Goal: Information Seeking & Learning: Learn about a topic

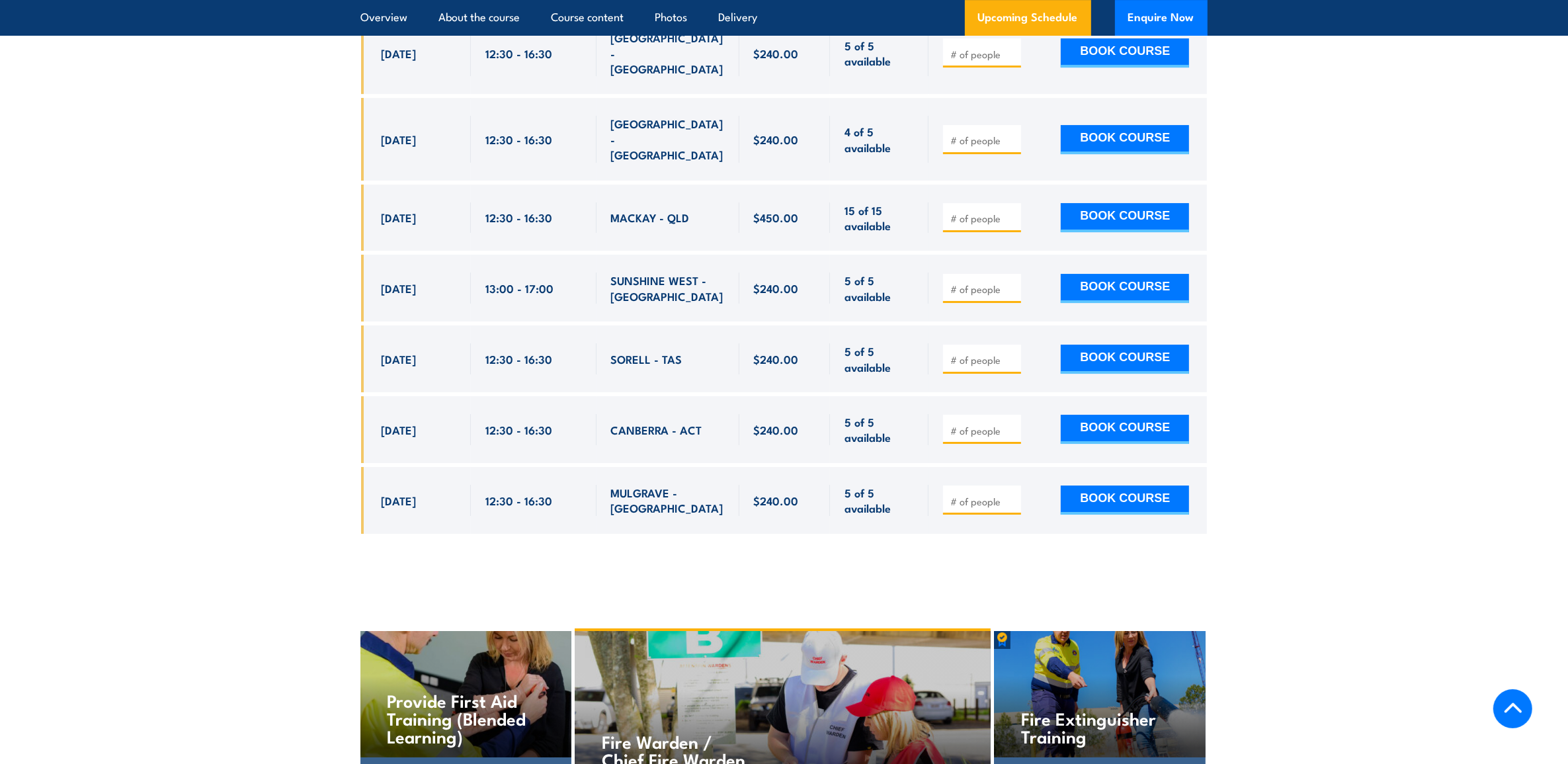
scroll to position [5786, 0]
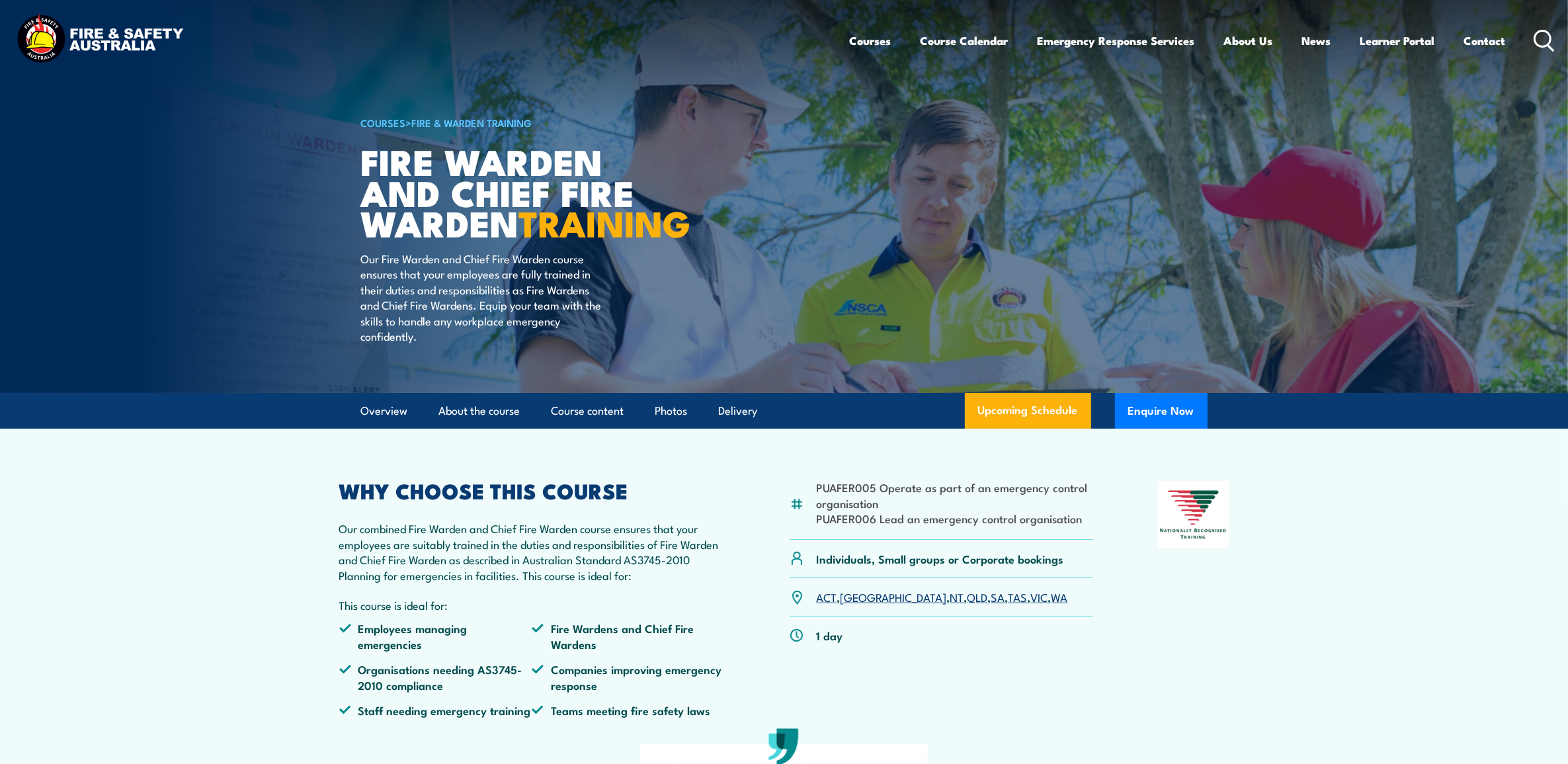
click at [854, 510] on li "PUAFER005 Operate as part of an emergency control organisation" at bounding box center [955, 495] width 277 height 31
copy ul "PUAFER005 Operate as part of an emergency control organisation"
click at [983, 526] on li "PUAFER006 Lead an emergency control organisation" at bounding box center [955, 518] width 277 height 15
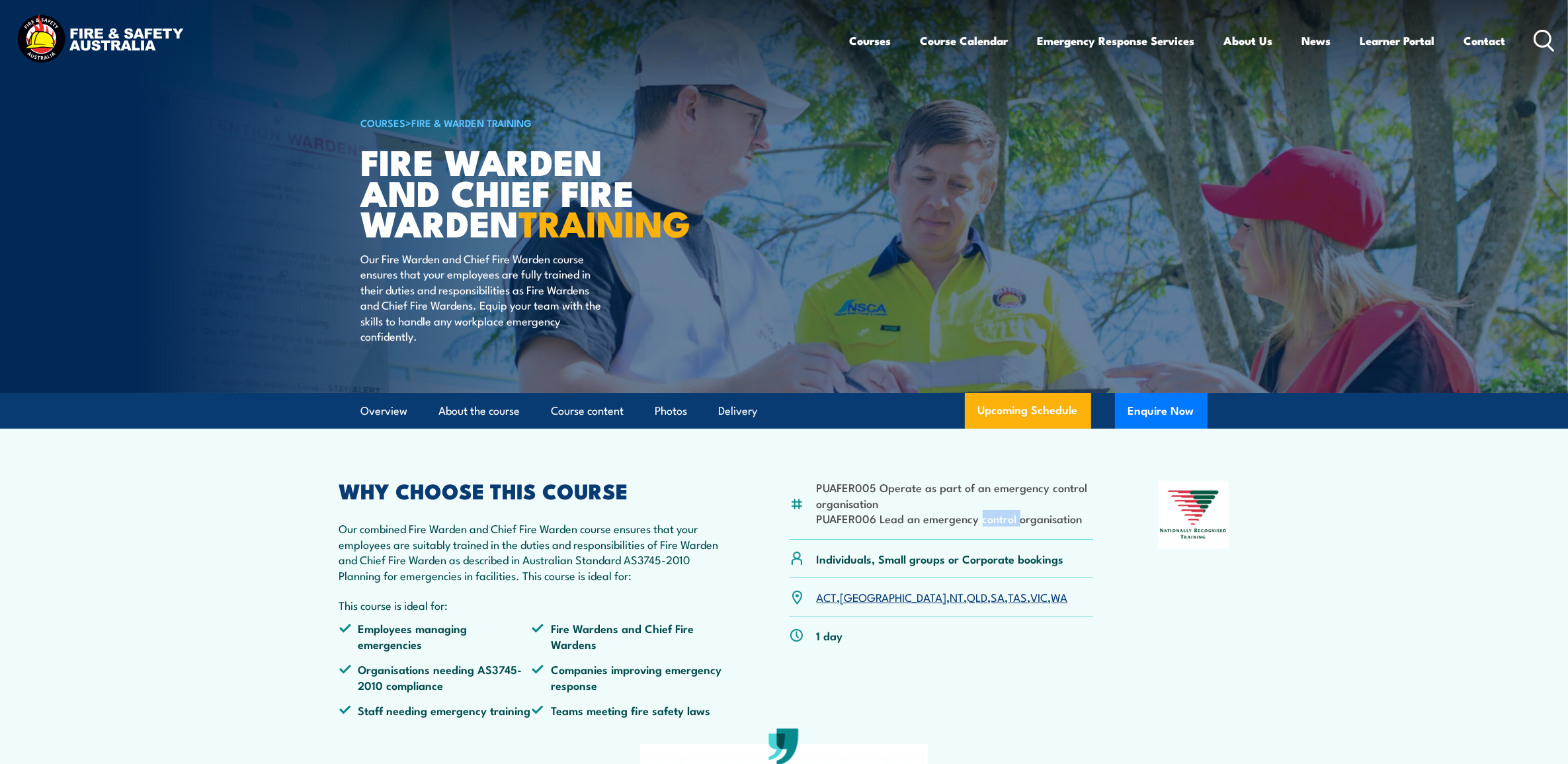
click at [983, 526] on li "PUAFER006 Lead an emergency control organisation" at bounding box center [955, 518] width 277 height 15
copy div "PUAFER006 Lead an emergency control organisation"
